Goal: Navigation & Orientation: Find specific page/section

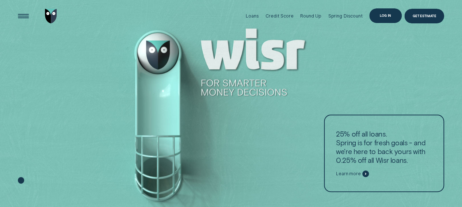
click at [382, 14] on div "Log in" at bounding box center [385, 15] width 11 height 3
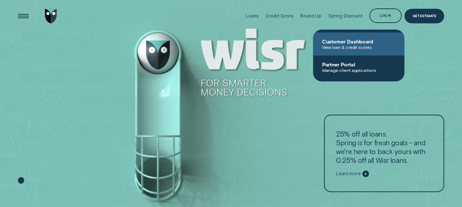
click at [358, 41] on span "Customer Dashboard" at bounding box center [359, 41] width 74 height 6
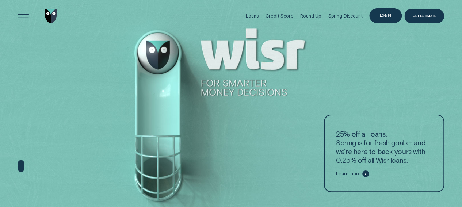
click at [380, 12] on div "Log in" at bounding box center [386, 15] width 33 height 15
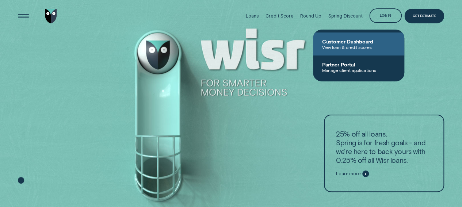
click at [361, 41] on span "Customer Dashboard" at bounding box center [359, 41] width 74 height 6
